Goal: Check status: Check status

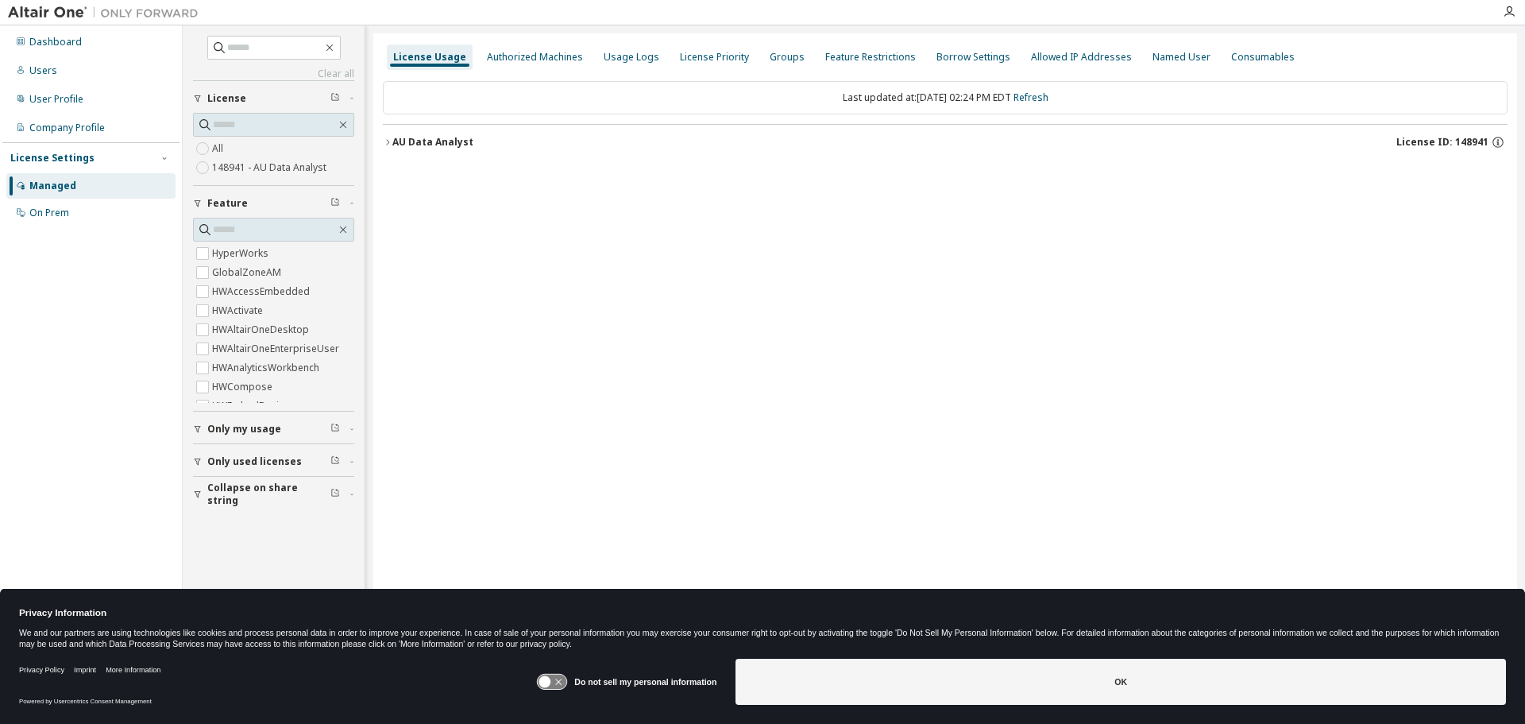
click at [447, 57] on div "License Usage" at bounding box center [429, 57] width 73 height 13
click at [432, 145] on div "AU Data Analyst" at bounding box center [432, 142] width 81 height 13
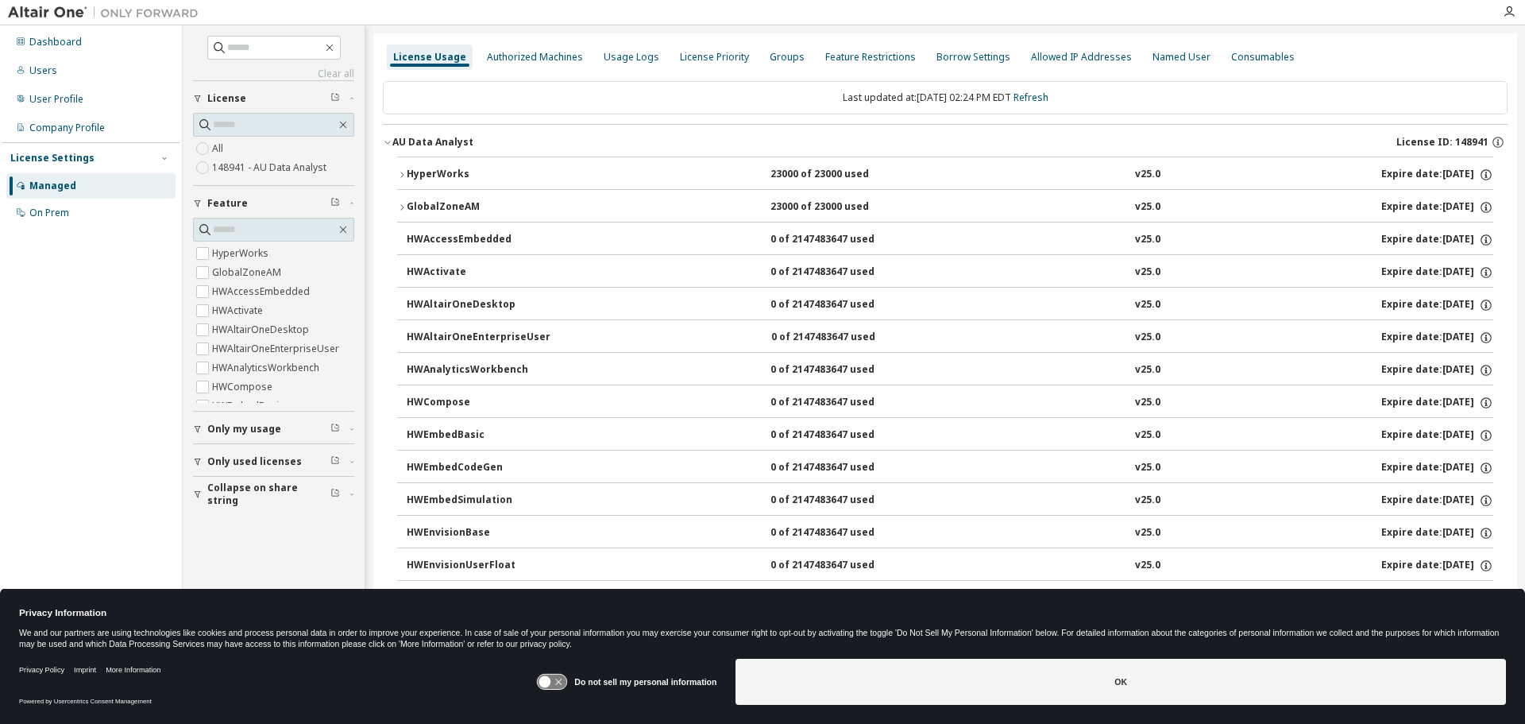
click at [402, 172] on icon "button" at bounding box center [402, 175] width 10 height 10
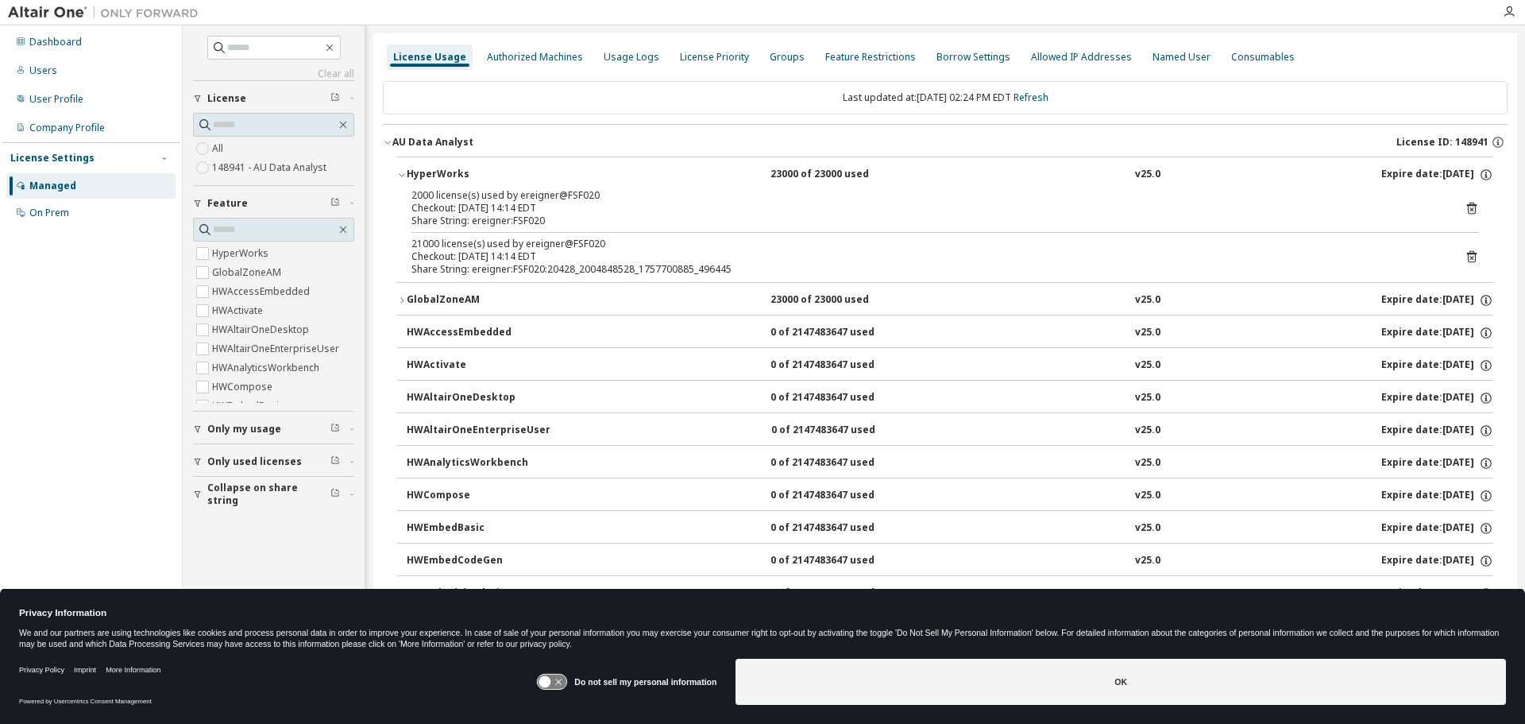
click at [1467, 209] on icon at bounding box center [1472, 209] width 10 height 12
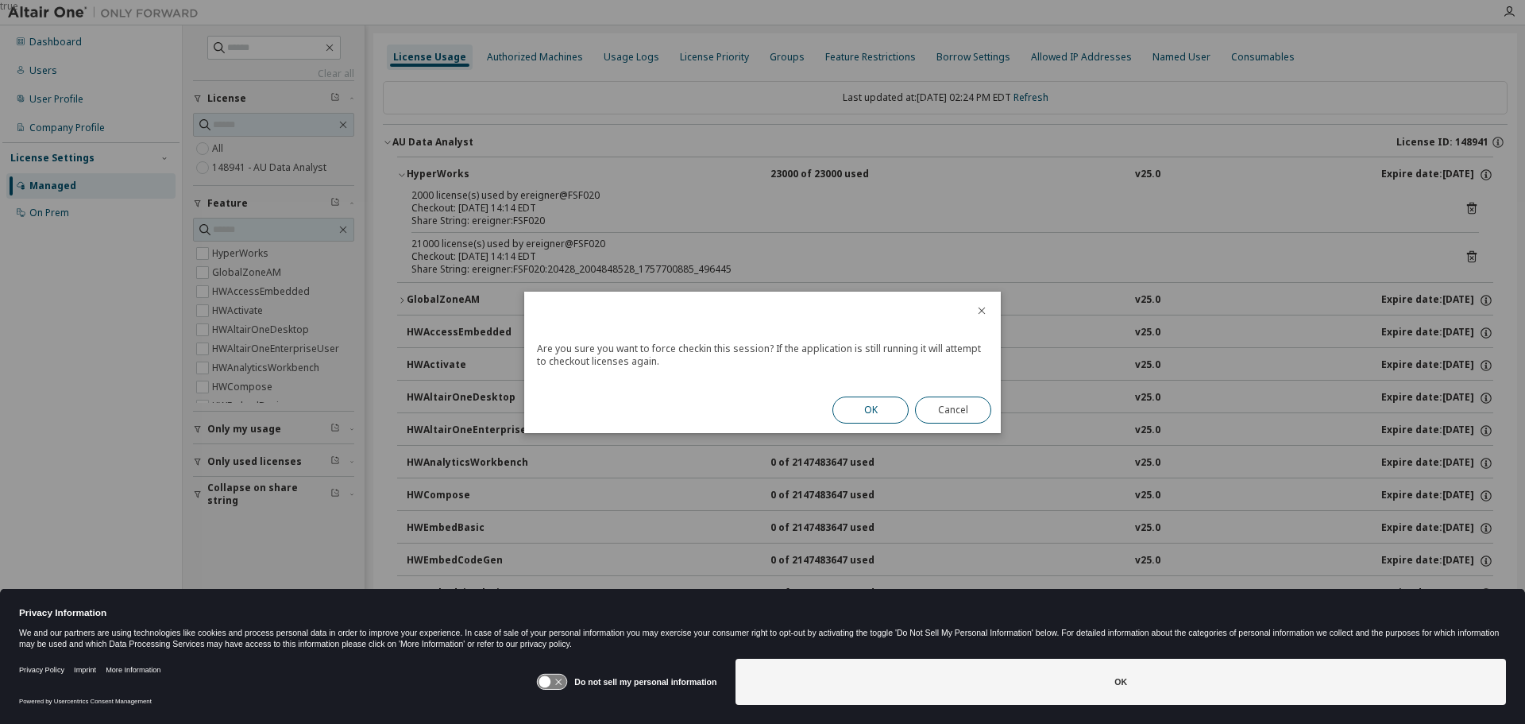
click at [871, 417] on button "OK" at bounding box center [870, 409] width 76 height 27
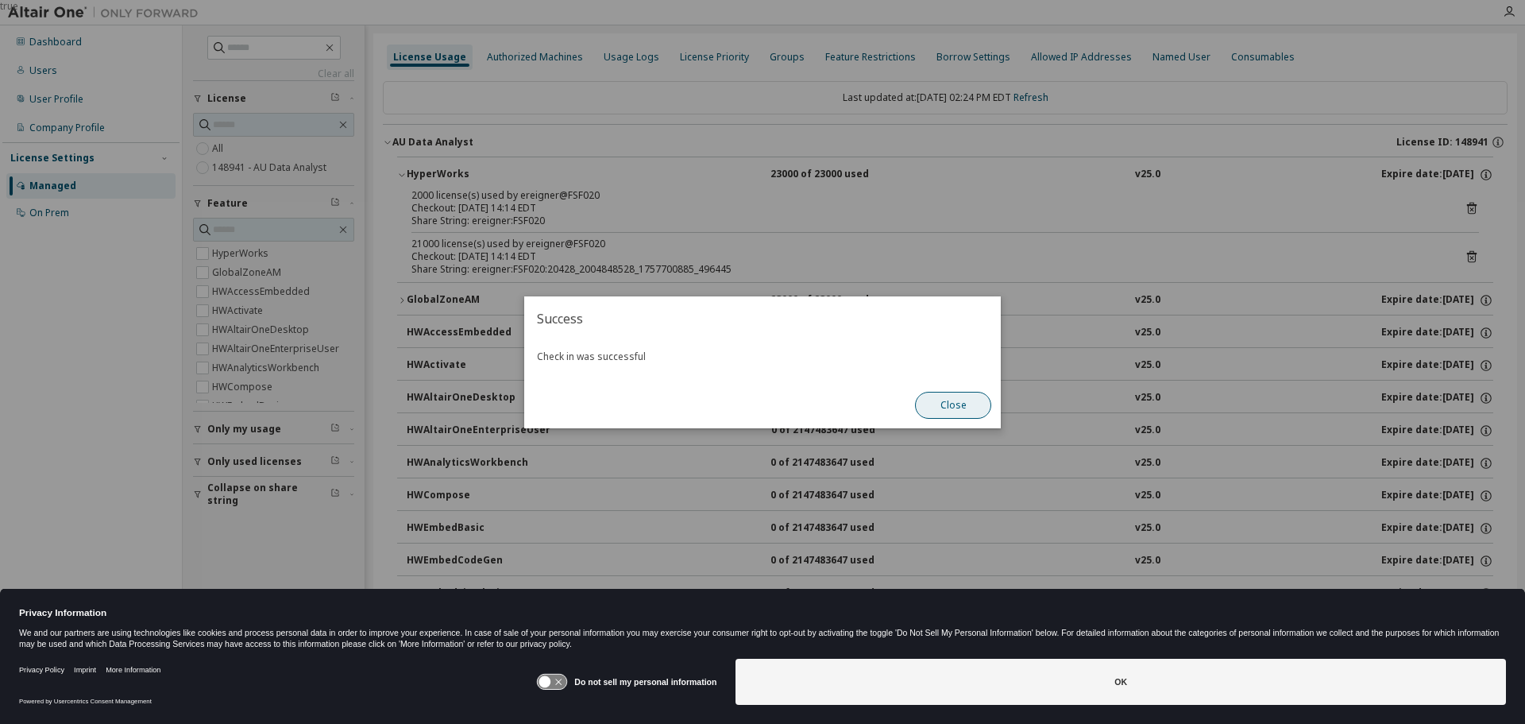
click at [955, 409] on button "Close" at bounding box center [953, 405] width 76 height 27
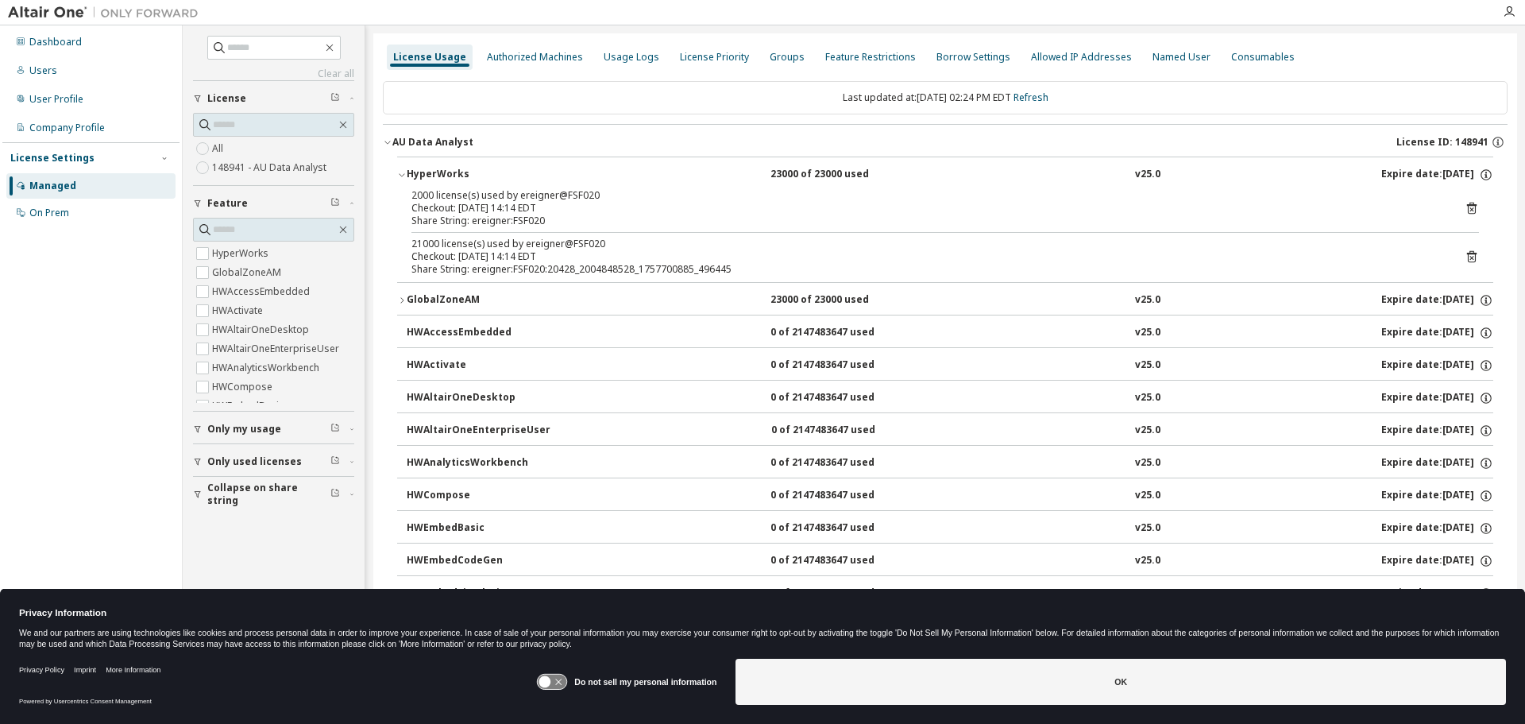
click at [1465, 255] on icon at bounding box center [1472, 256] width 14 height 14
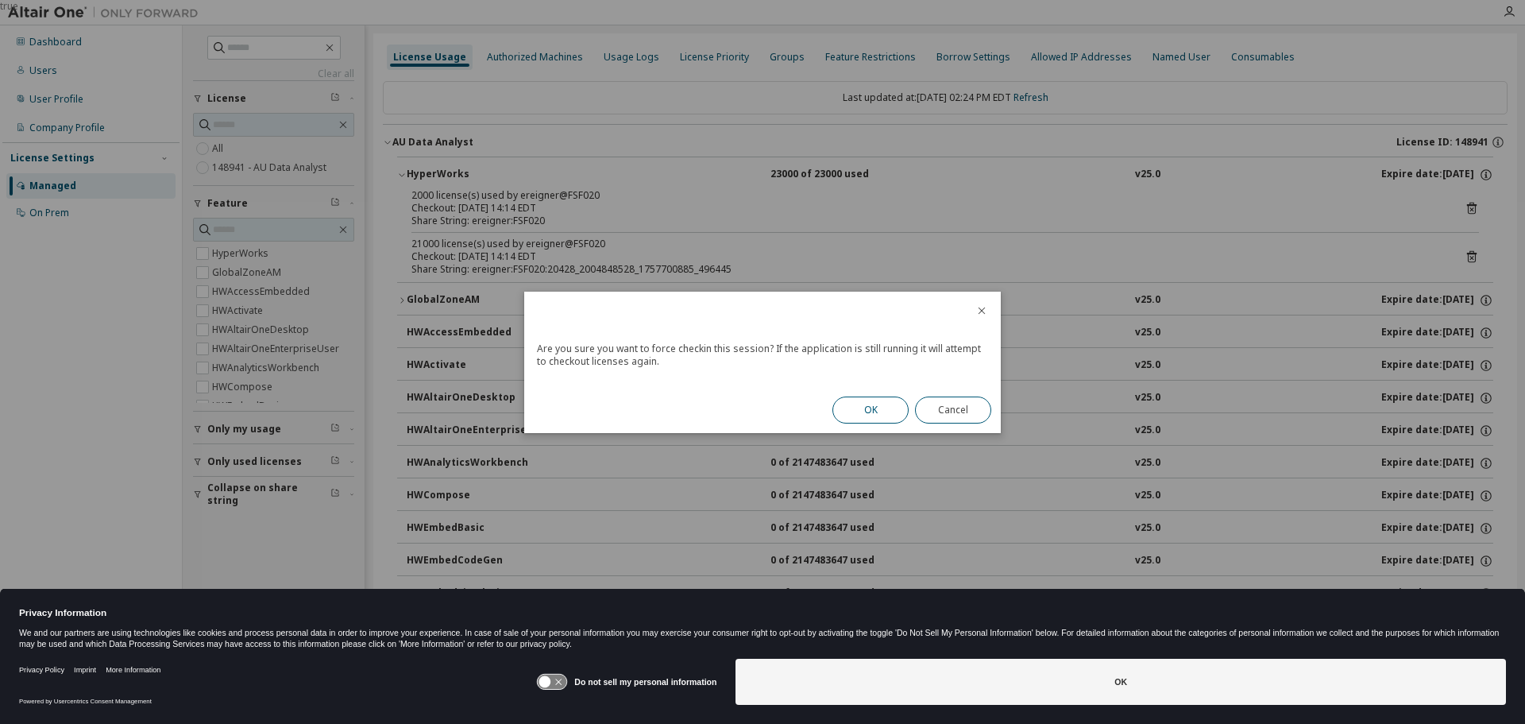
click at [863, 419] on button "OK" at bounding box center [870, 409] width 76 height 27
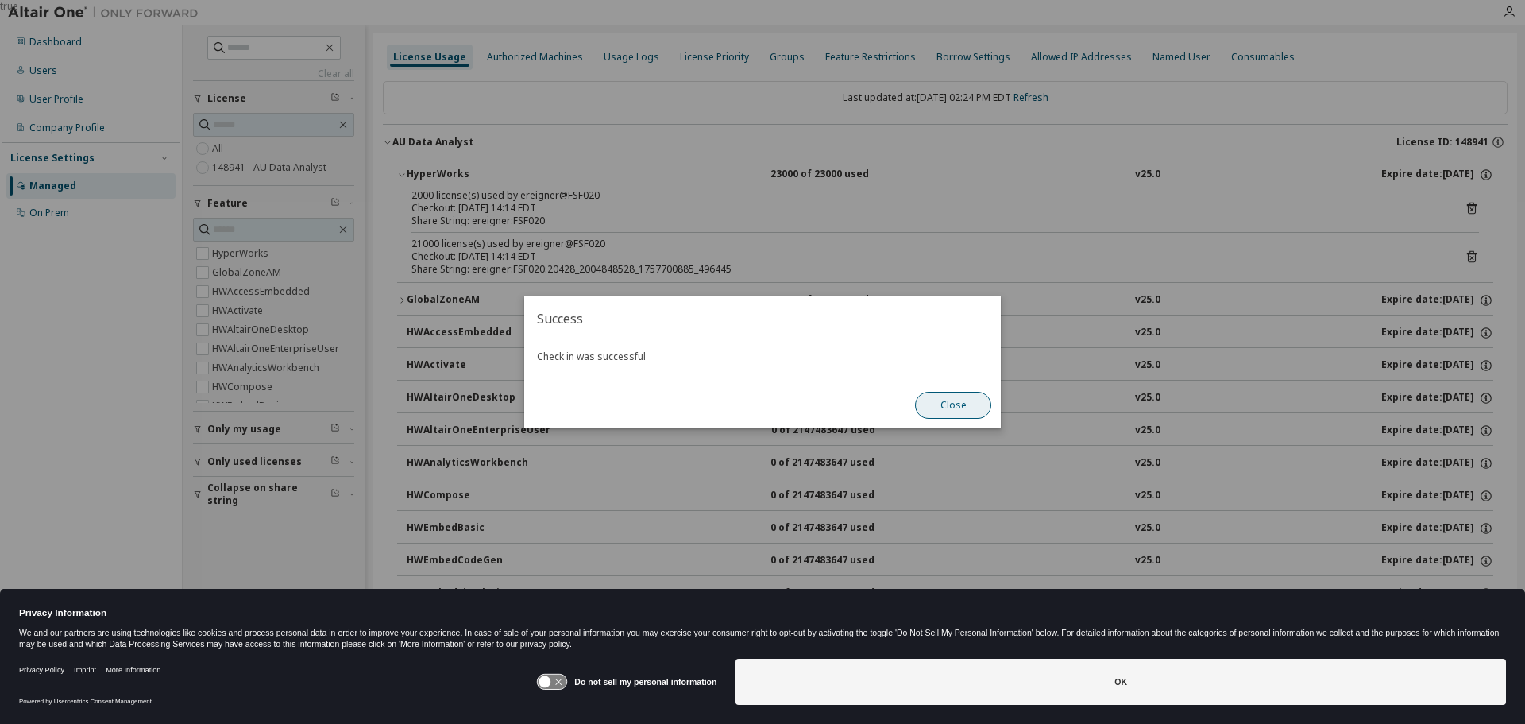
click at [937, 406] on button "Close" at bounding box center [953, 405] width 76 height 27
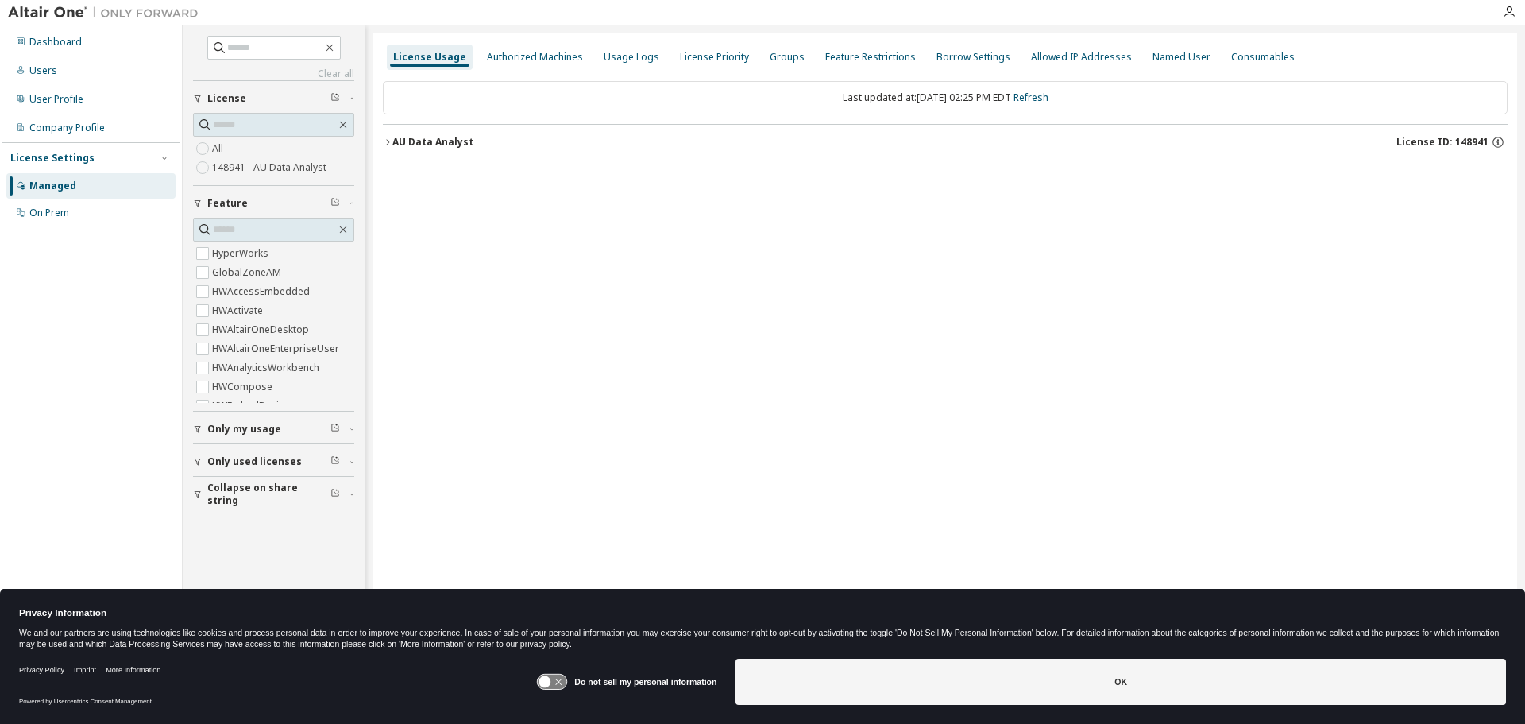
click at [392, 147] on div "AU Data Analyst" at bounding box center [432, 142] width 81 height 13
